Goal: Transaction & Acquisition: Subscribe to service/newsletter

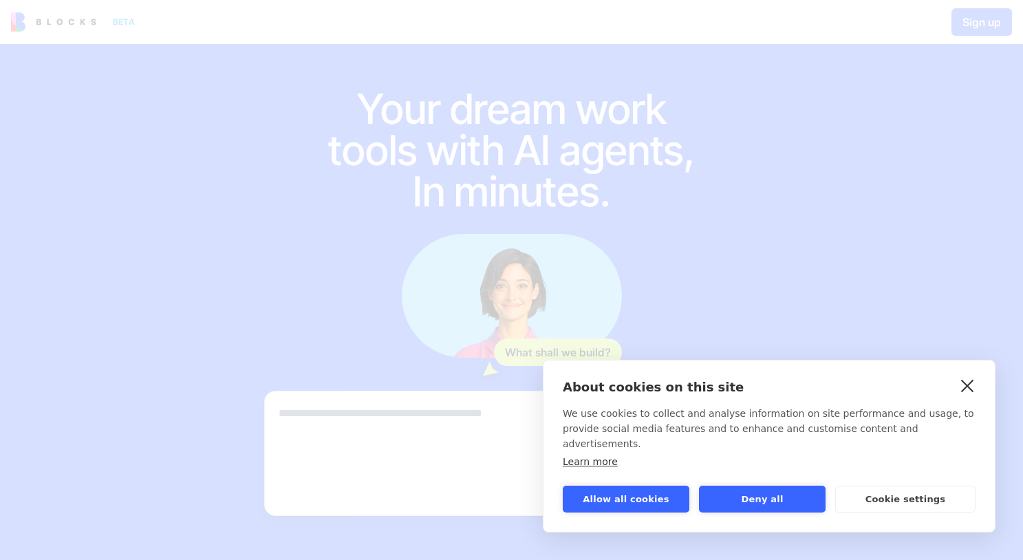
click at [962, 396] on link "close" at bounding box center [967, 385] width 21 height 22
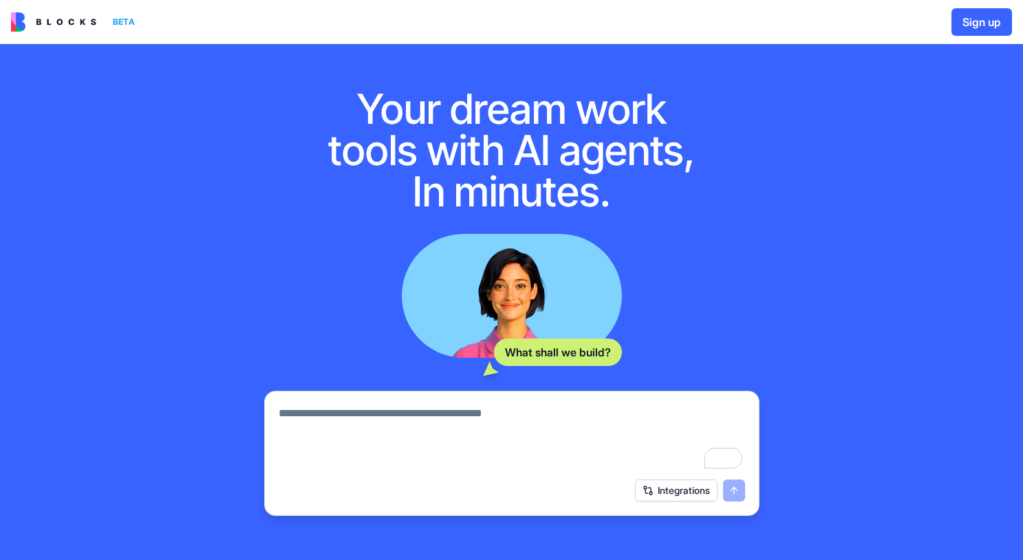
scroll to position [125, 0]
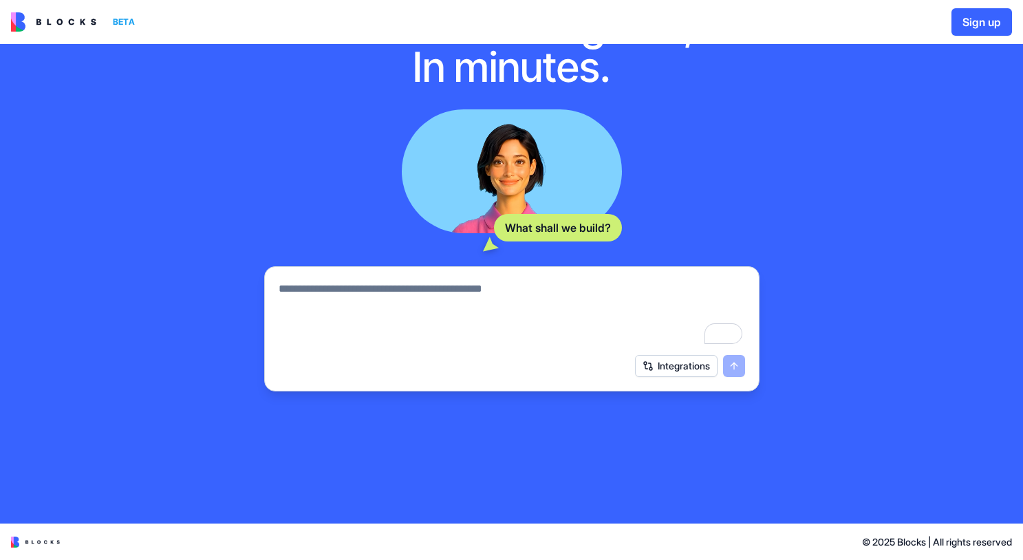
click at [444, 264] on div "What shall we build? Integrations" at bounding box center [511, 250] width 495 height 282
click at [425, 319] on textarea "To enrich screen reader interactions, please activate Accessibility in Grammarl…" at bounding box center [512, 314] width 467 height 66
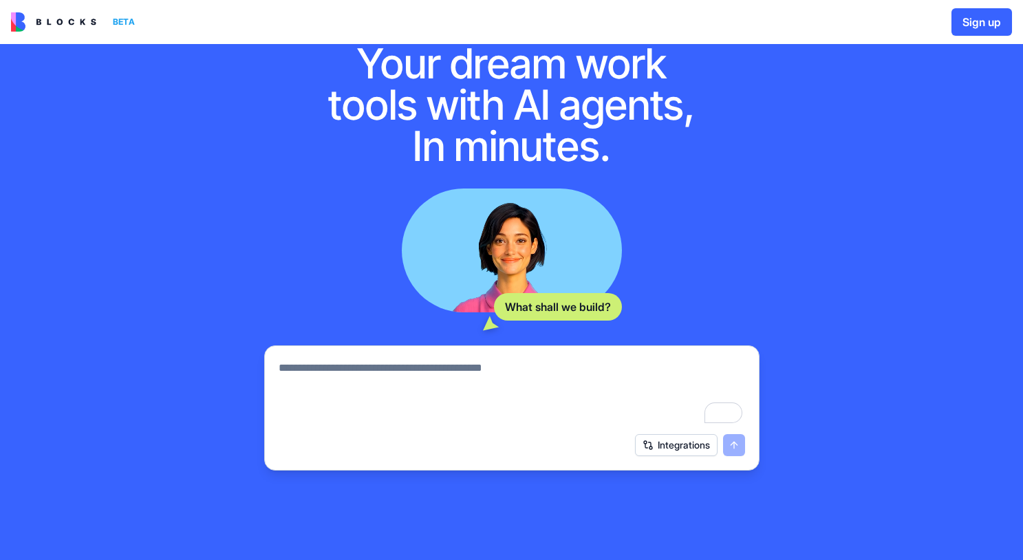
scroll to position [22, 0]
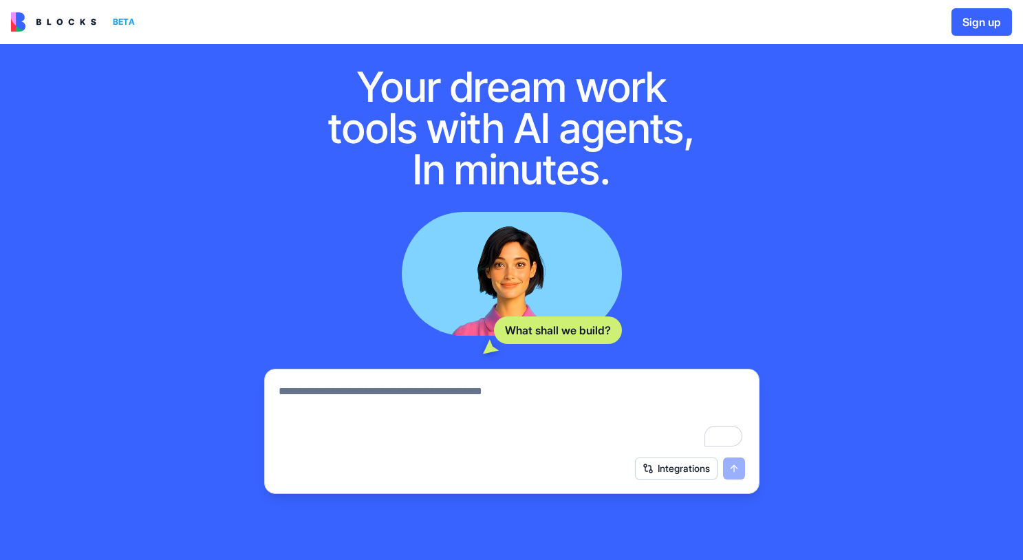
click at [56, 27] on img at bounding box center [53, 21] width 85 height 19
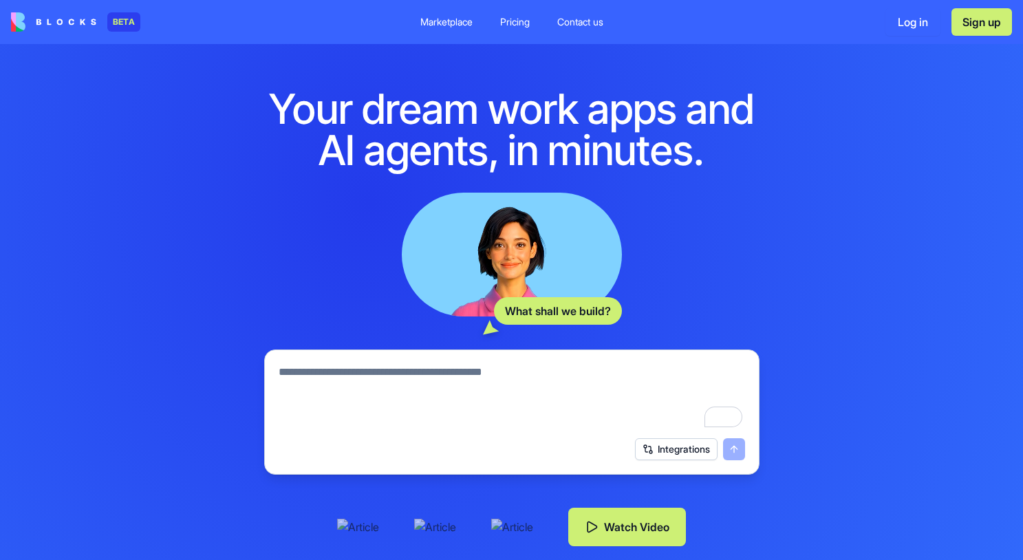
click at [377, 376] on textarea "To enrich screen reader interactions, please activate Accessibility in Grammarl…" at bounding box center [512, 397] width 467 height 66
type textarea "**********"
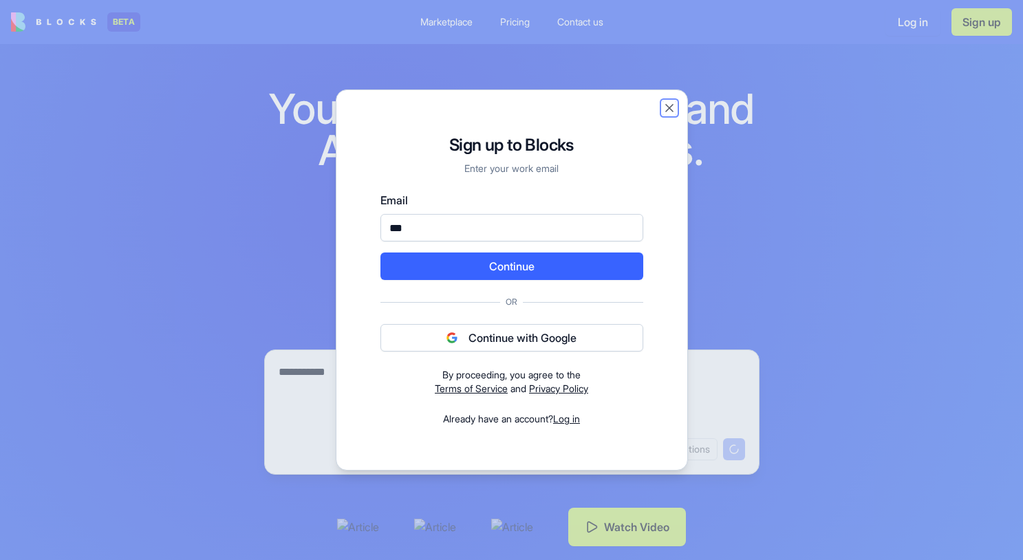
click at [670, 108] on button "Close" at bounding box center [670, 108] width 14 height 14
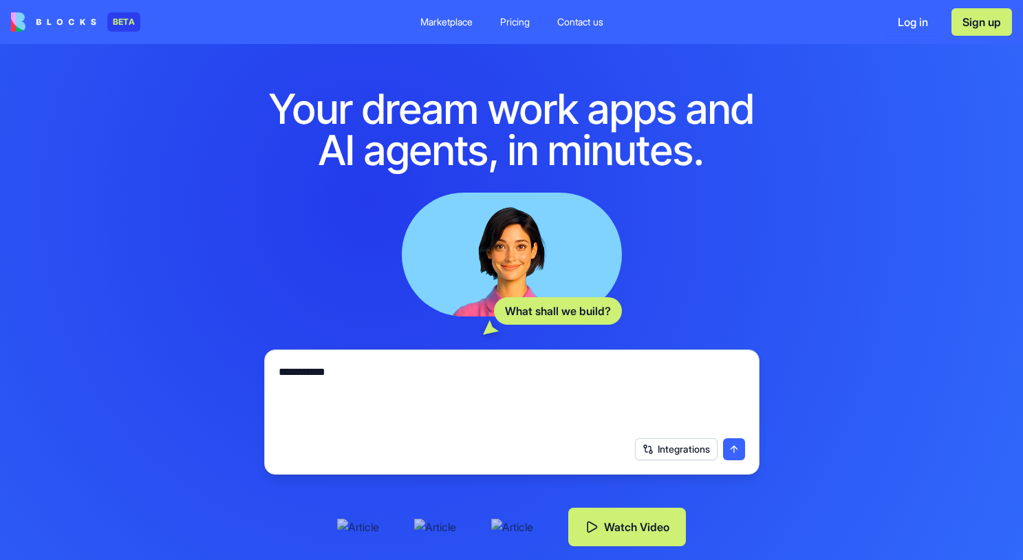
click at [520, 23] on div "Pricing" at bounding box center [515, 22] width 30 height 14
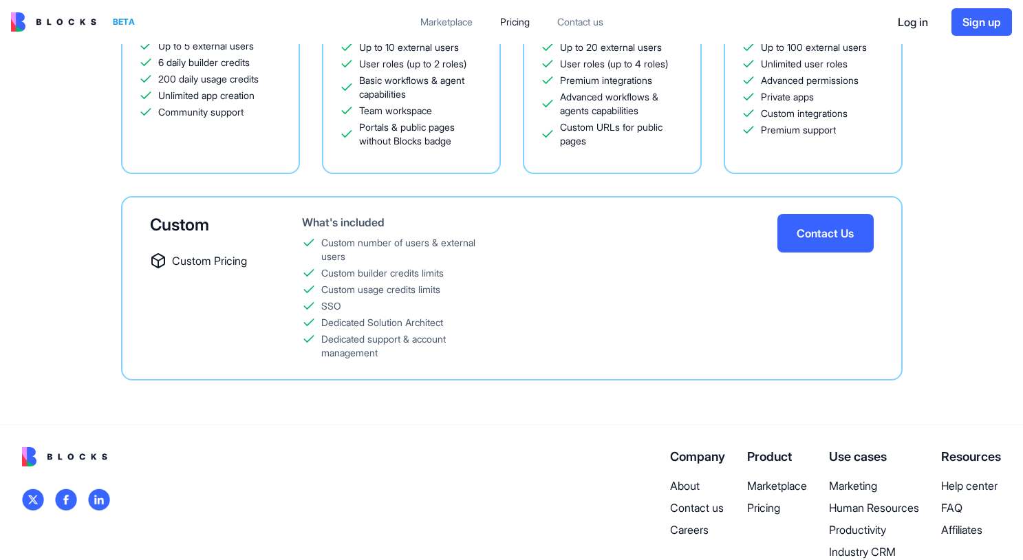
scroll to position [383, 0]
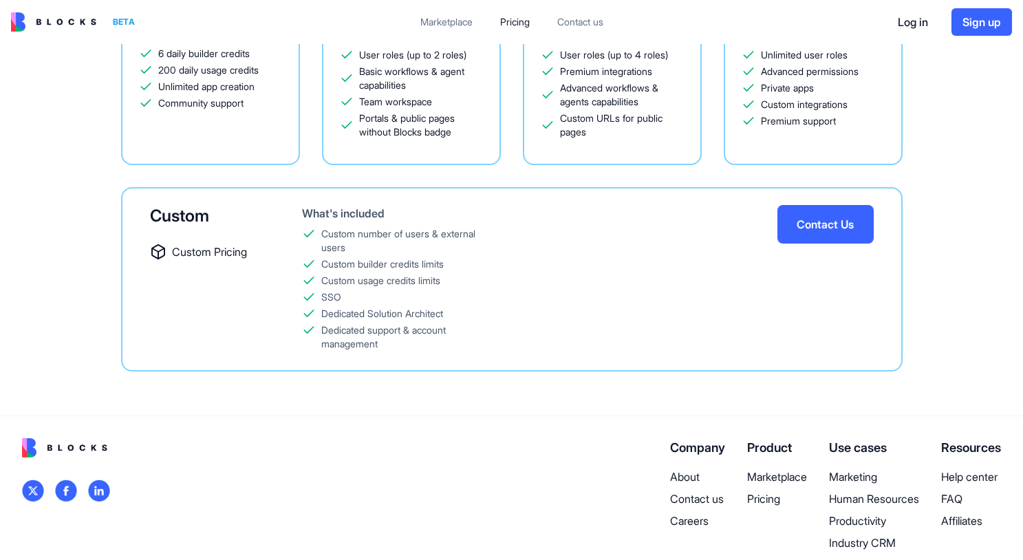
click at [95, 496] on img at bounding box center [99, 491] width 22 height 22
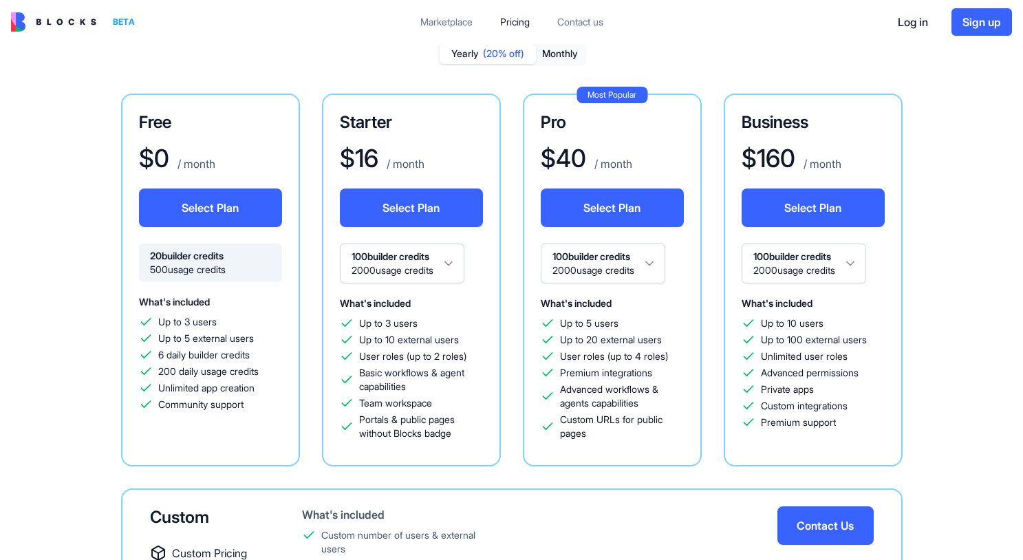
scroll to position [0, 0]
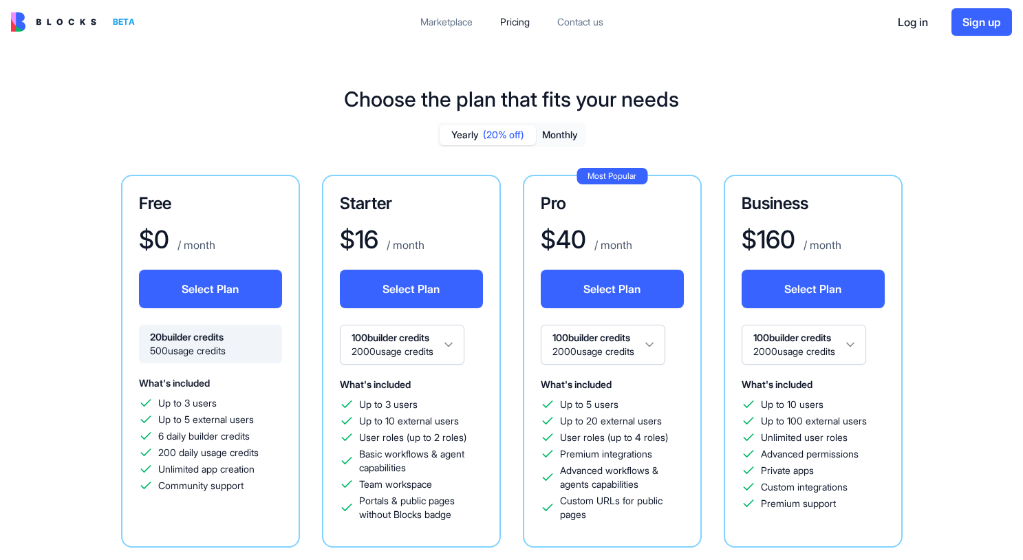
click at [555, 134] on button "Monthly" at bounding box center [560, 135] width 48 height 20
click at [513, 133] on span "(20% off)" at bounding box center [503, 135] width 41 height 14
